Goal: Task Accomplishment & Management: Manage account settings

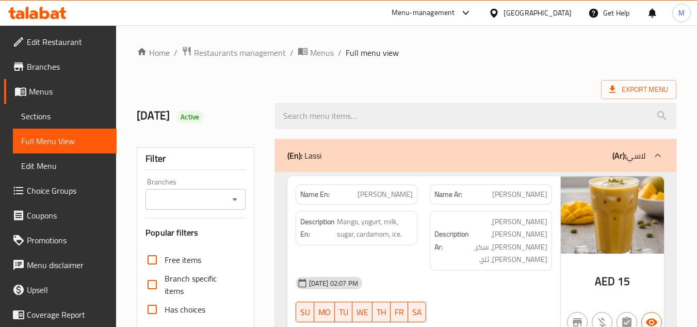
checkbox input "false"
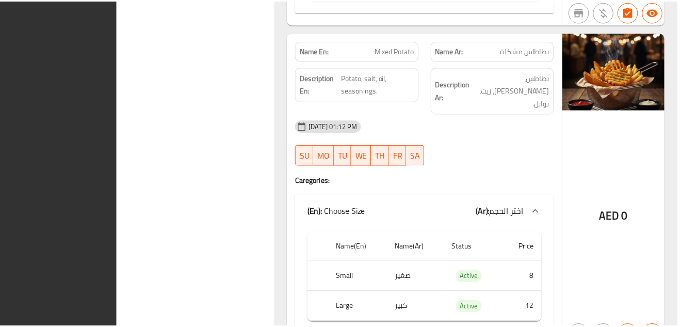
scroll to position [33075, 0]
